Goal: Information Seeking & Learning: Learn about a topic

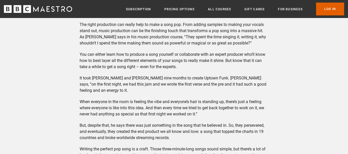
scroll to position [1586, 0]
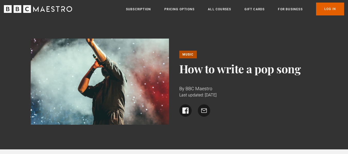
click at [52, 86] on img at bounding box center [100, 82] width 138 height 86
drag, startPoint x: 0, startPoint y: 0, endPoint x: 52, endPoint y: 86, distance: 100.2
click at [52, 86] on img at bounding box center [100, 82] width 138 height 86
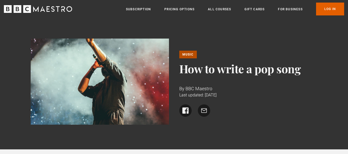
click at [52, 86] on img at bounding box center [100, 82] width 138 height 86
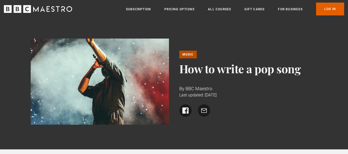
click at [52, 86] on img at bounding box center [100, 82] width 138 height 86
click at [50, 113] on img at bounding box center [100, 82] width 138 height 86
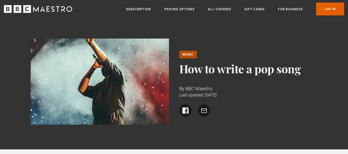
click at [50, 113] on img at bounding box center [100, 82] width 138 height 86
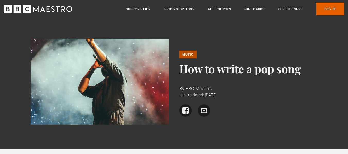
click at [50, 113] on img at bounding box center [100, 82] width 138 height 86
click at [43, 124] on img at bounding box center [100, 82] width 138 height 86
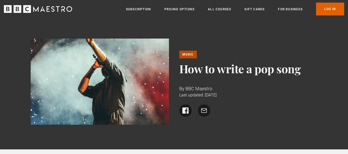
click at [43, 124] on img at bounding box center [100, 82] width 138 height 86
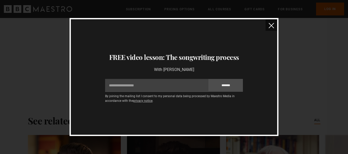
scroll to position [1681, 0]
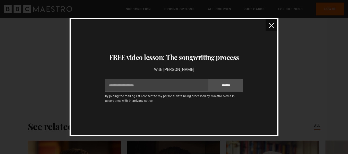
click at [273, 27] on img "close" at bounding box center [271, 25] width 5 height 5
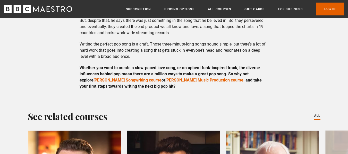
scroll to position [1691, 0]
